Goal: Task Accomplishment & Management: Use online tool/utility

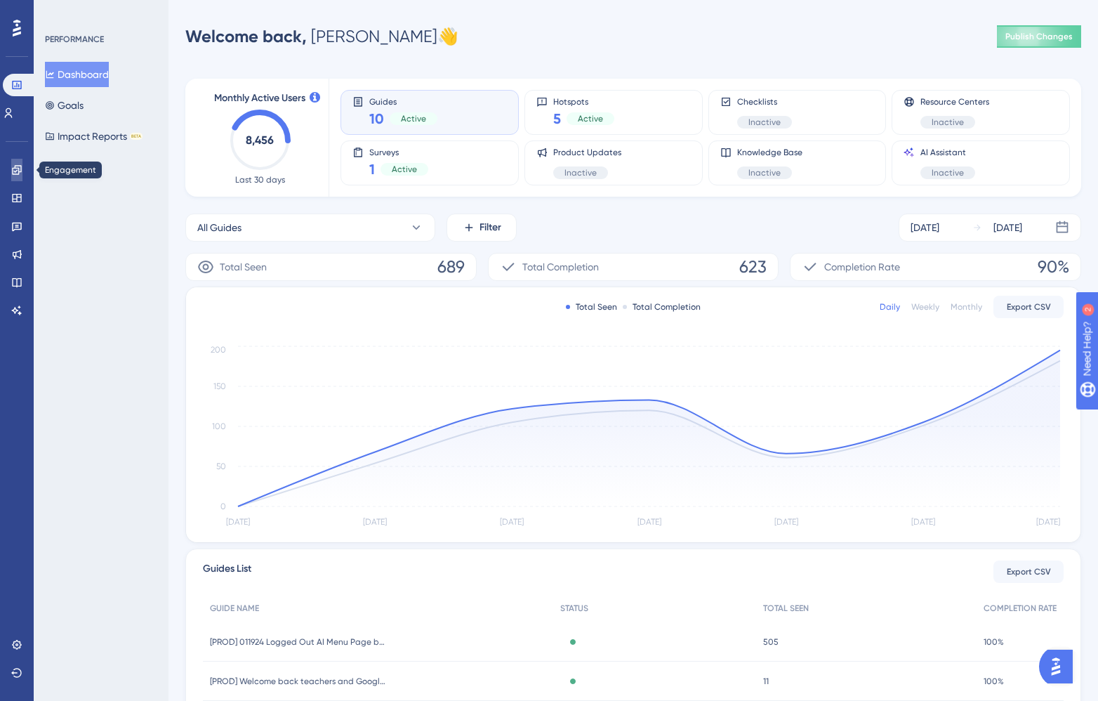
click at [13, 169] on icon at bounding box center [16, 169] width 9 height 9
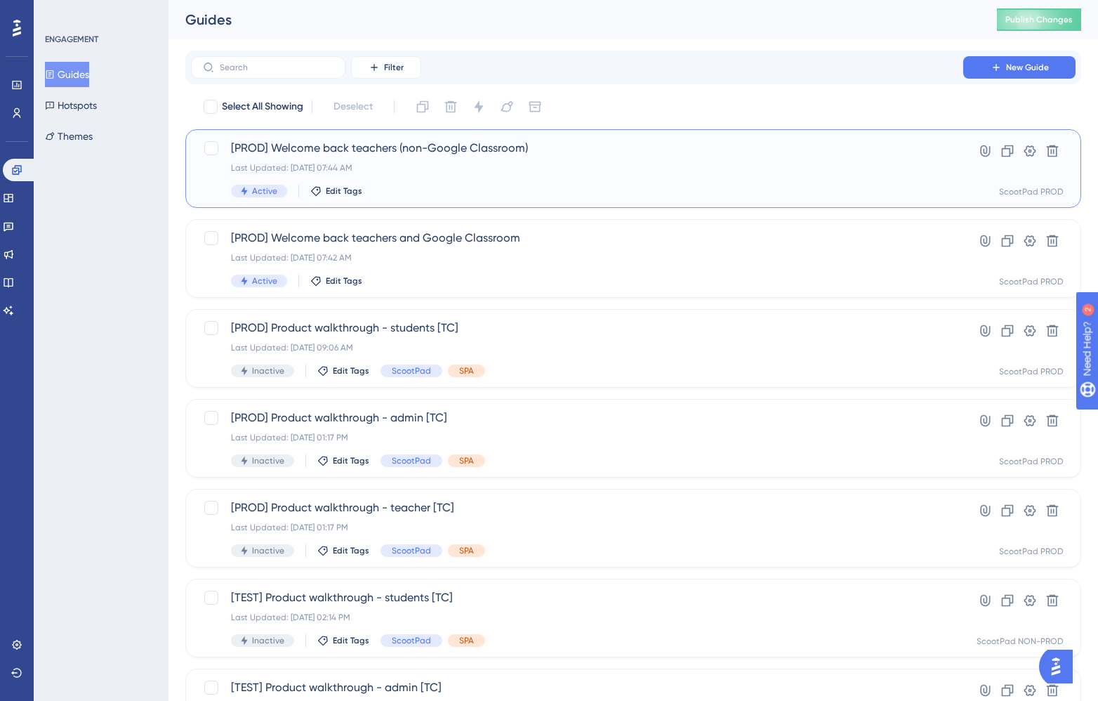
click at [603, 164] on div "Last Updated: [DATE] 07:44 AM" at bounding box center [577, 167] width 692 height 11
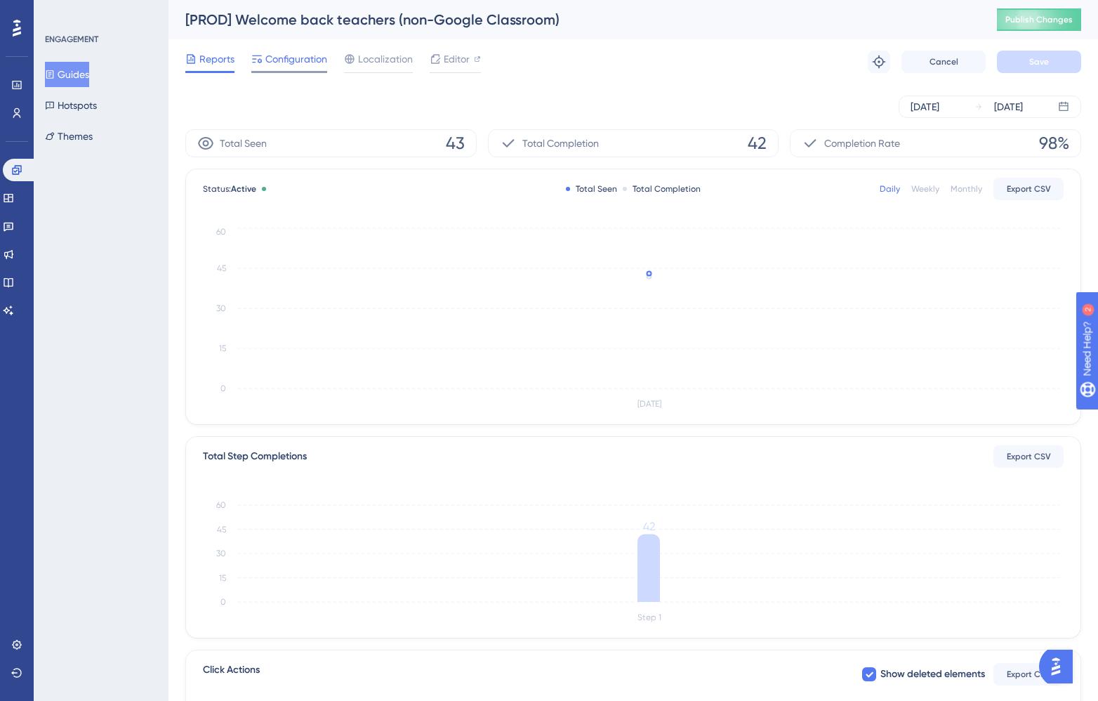
click at [280, 61] on span "Configuration" at bounding box center [296, 59] width 62 height 17
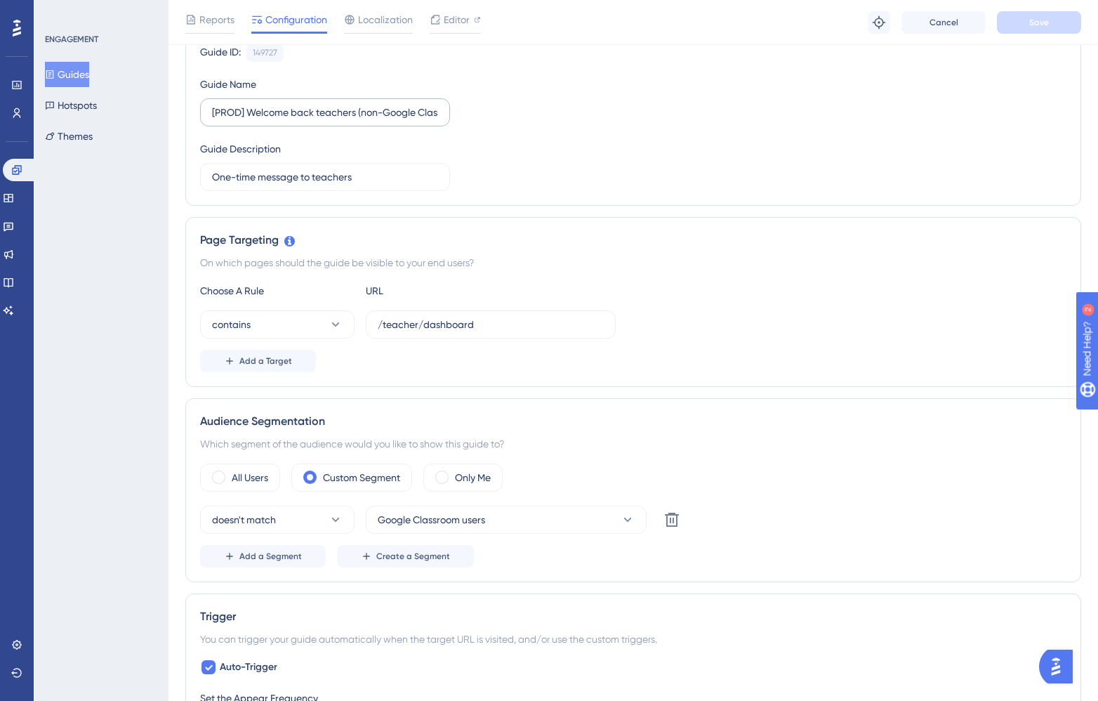
scroll to position [1, 0]
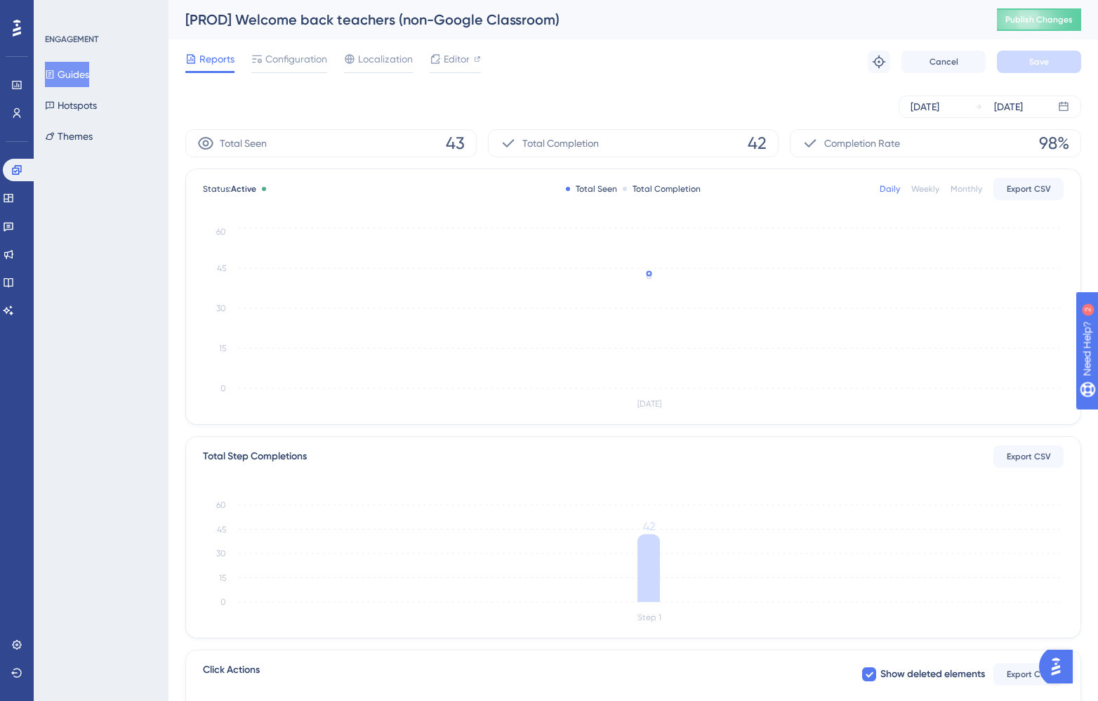
click at [72, 77] on button "Guides" at bounding box center [67, 74] width 44 height 25
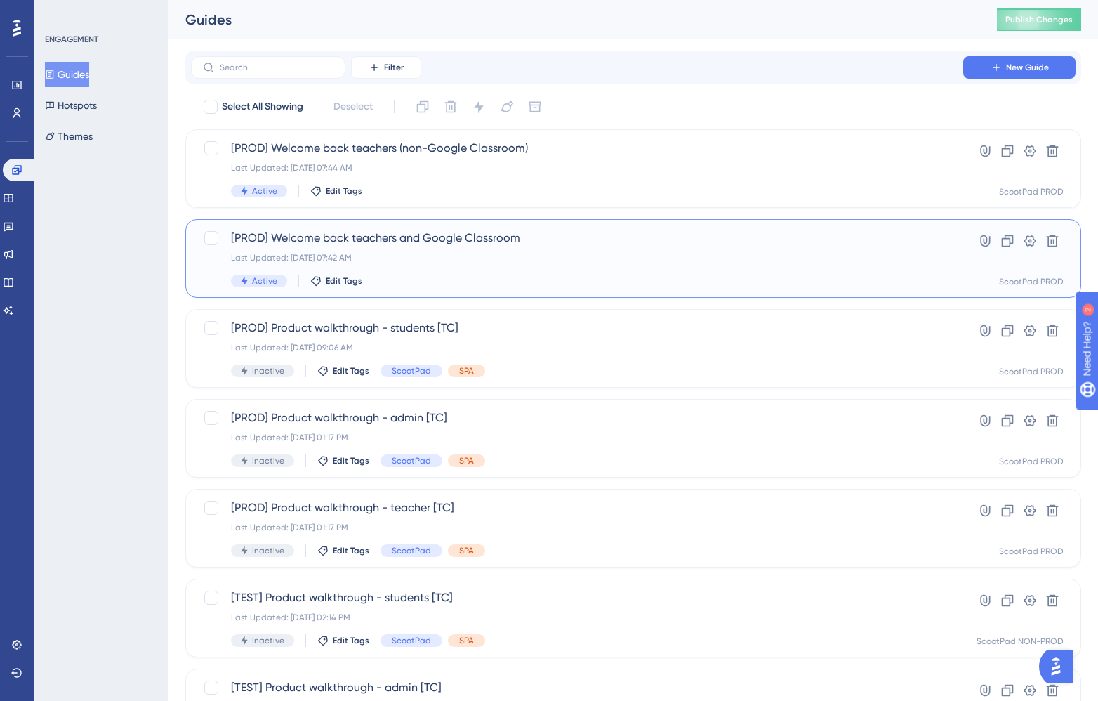
click at [605, 260] on div "Last Updated: [DATE] 07:42 AM" at bounding box center [577, 257] width 692 height 11
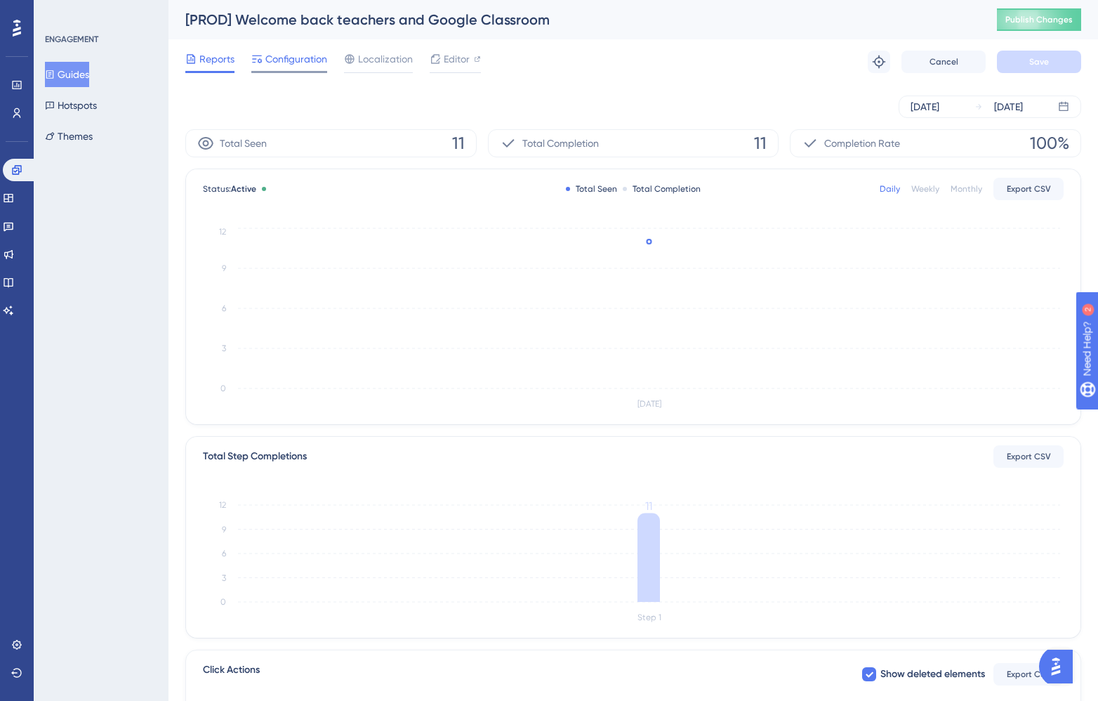
click at [293, 59] on span "Configuration" at bounding box center [296, 59] width 62 height 17
